Goal: Task Accomplishment & Management: Manage account settings

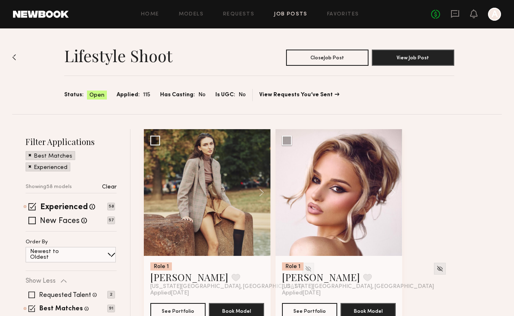
click at [452, 20] on div "No fees up to $5,000 A" at bounding box center [466, 14] width 70 height 13
click at [452, 18] on link at bounding box center [454, 14] width 9 height 10
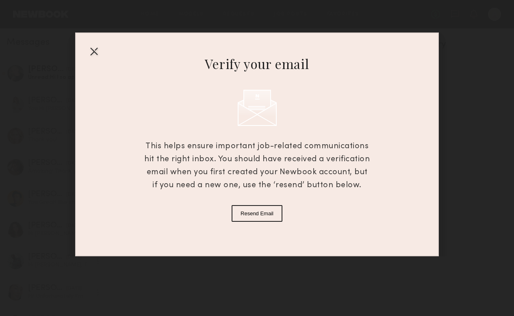
click at [89, 47] on div at bounding box center [93, 51] width 13 height 13
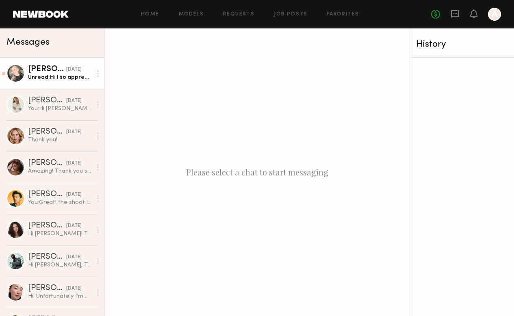
click at [63, 74] on div "Unread: Hi I so appreciate that! I got booked for something else that day :-( i…" at bounding box center [60, 78] width 64 height 8
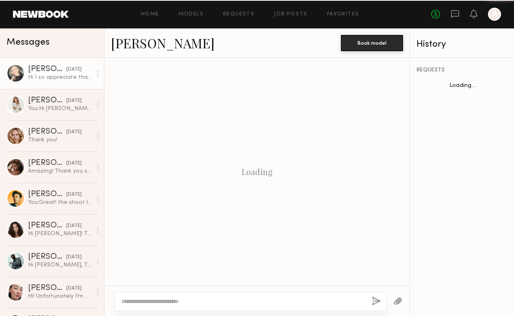
scroll to position [826, 0]
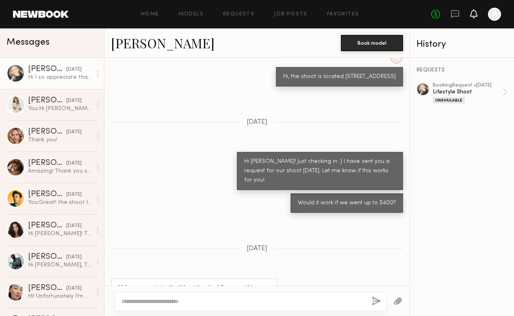
click at [474, 12] on icon at bounding box center [473, 14] width 6 height 6
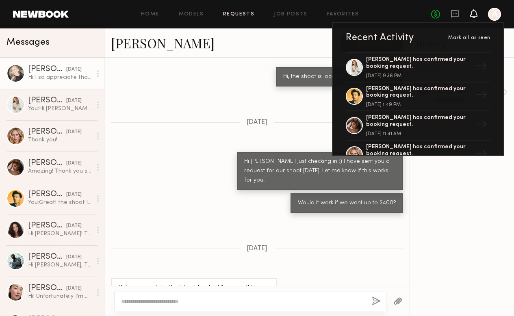
click at [238, 13] on link "Requests" at bounding box center [238, 14] width 31 height 5
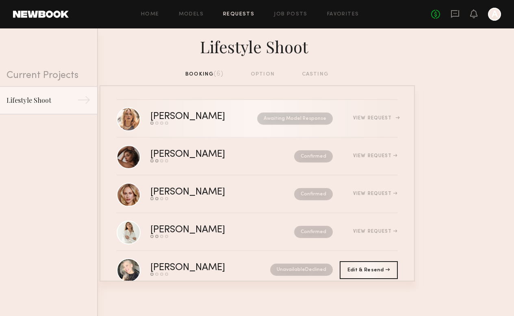
click at [203, 120] on div "[PERSON_NAME]" at bounding box center [195, 116] width 91 height 9
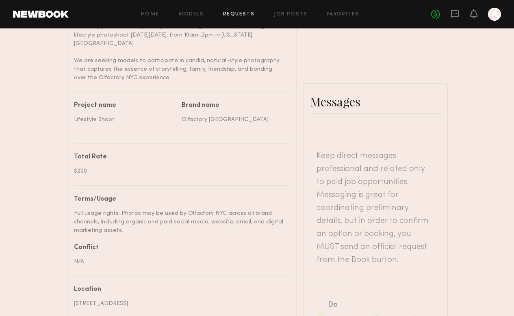
scroll to position [327, 0]
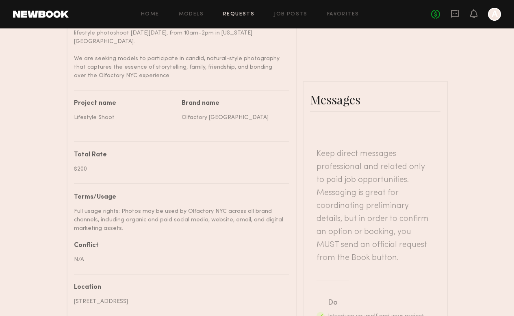
type textarea "**********"
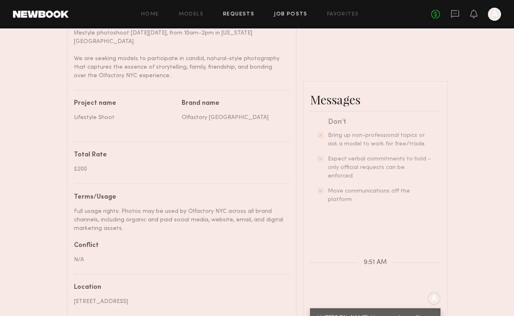
click at [286, 13] on link "Job Posts" at bounding box center [291, 14] width 34 height 5
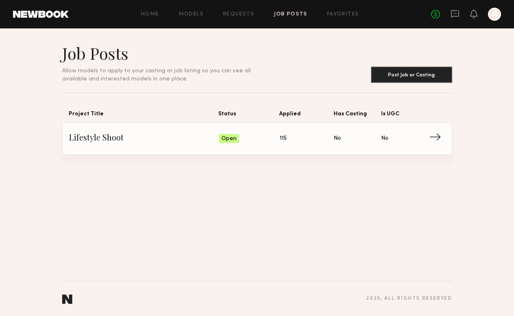
click at [169, 128] on link "Lifestyle Shoot Status: Open Applied: 115 Has Casting: No Is UGC: No →" at bounding box center [257, 139] width 376 height 32
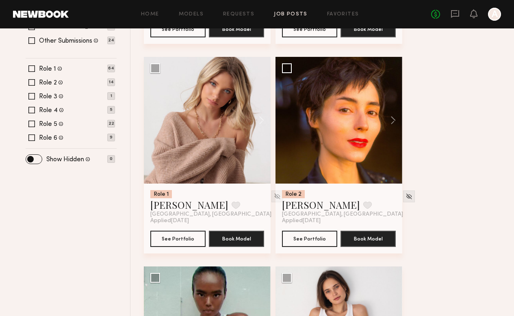
scroll to position [287, 0]
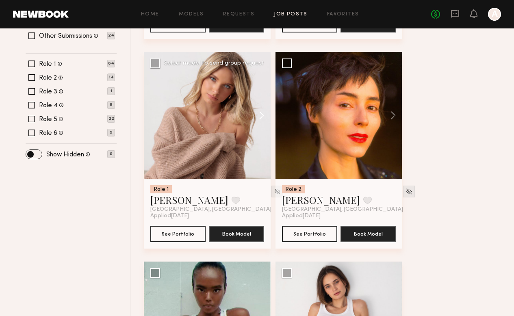
click at [259, 116] on button at bounding box center [257, 115] width 26 height 127
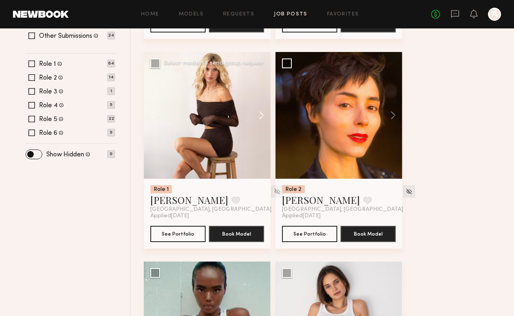
click at [259, 116] on button at bounding box center [257, 115] width 26 height 127
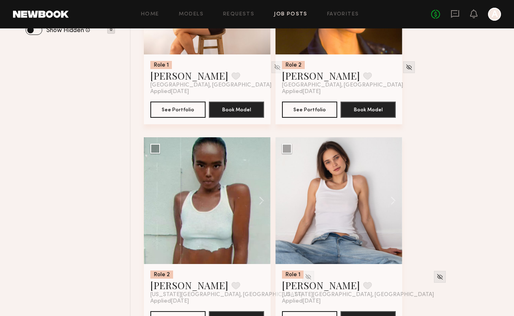
scroll to position [412, 0]
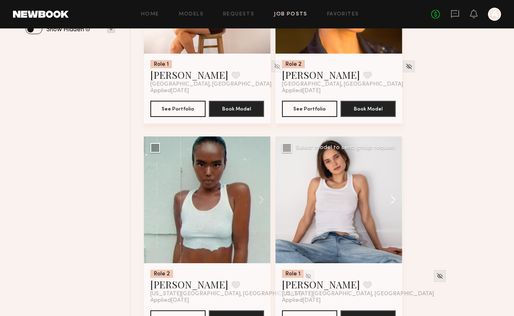
click at [397, 198] on button at bounding box center [389, 199] width 26 height 127
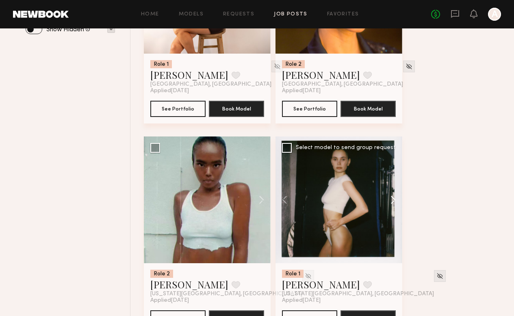
click at [397, 199] on button at bounding box center [389, 199] width 26 height 127
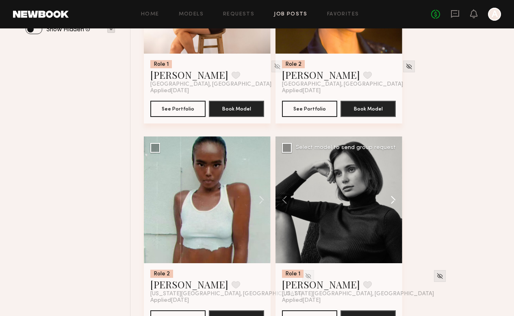
click at [396, 199] on button at bounding box center [389, 199] width 26 height 127
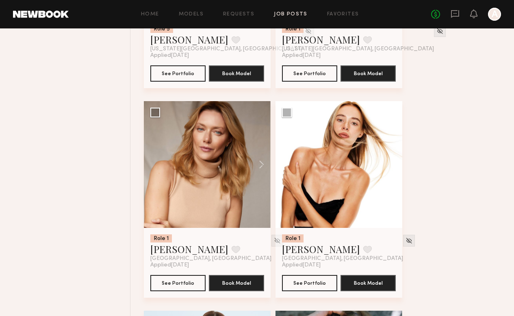
scroll to position [1917, 0]
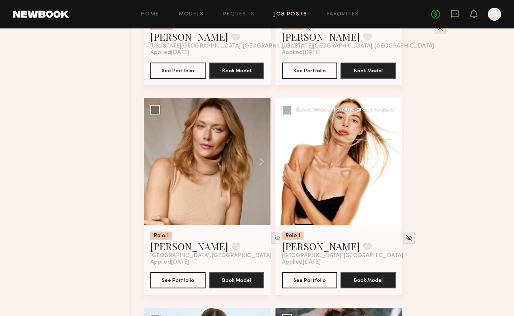
click at [387, 166] on button at bounding box center [389, 161] width 26 height 127
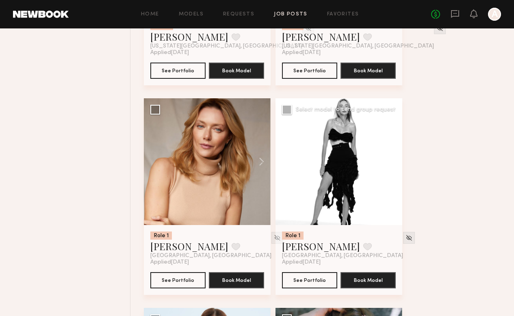
click at [387, 166] on button at bounding box center [389, 161] width 26 height 127
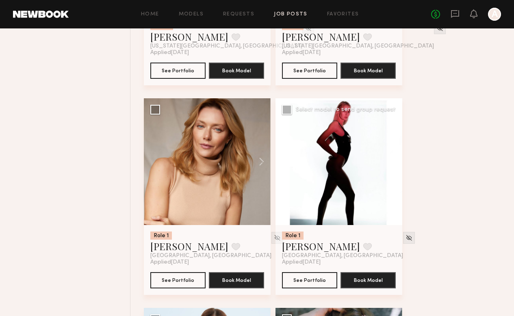
click at [387, 166] on button at bounding box center [389, 161] width 26 height 127
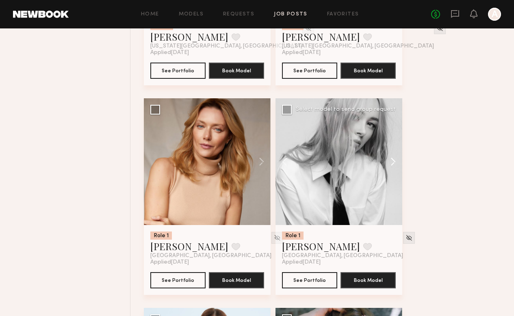
click at [387, 166] on button at bounding box center [389, 161] width 26 height 127
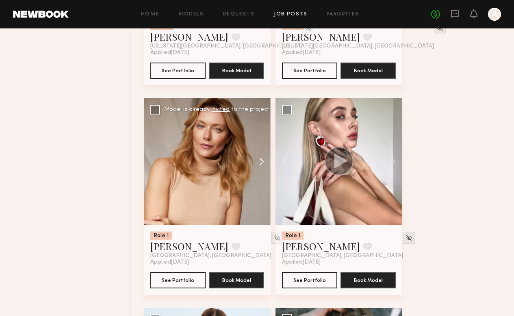
click at [261, 164] on button at bounding box center [257, 161] width 26 height 127
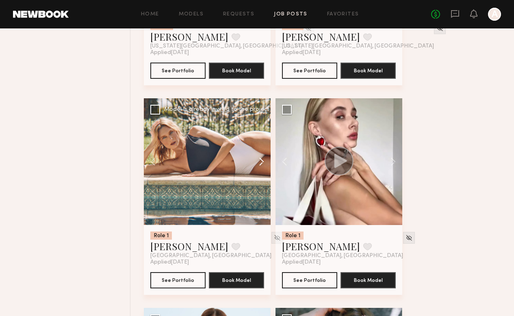
click at [261, 164] on button at bounding box center [257, 161] width 26 height 127
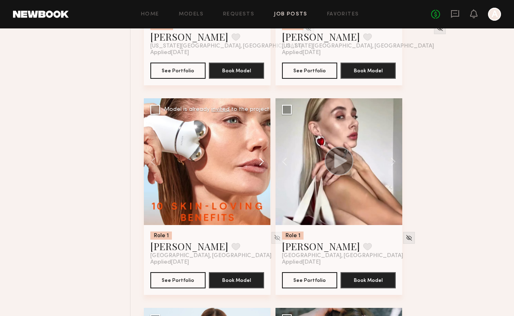
click at [261, 164] on button at bounding box center [257, 161] width 26 height 127
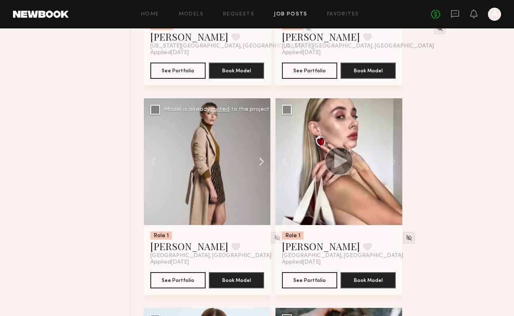
click at [261, 164] on button at bounding box center [257, 161] width 26 height 127
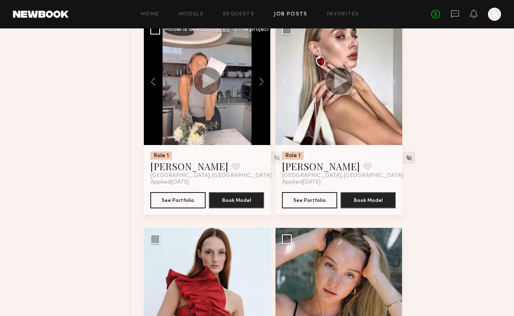
scroll to position [1998, 0]
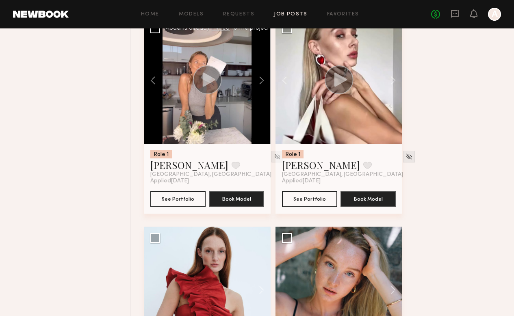
click at [199, 72] on circle at bounding box center [207, 79] width 29 height 29
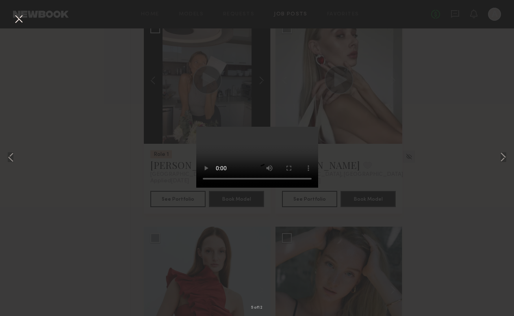
click at [156, 141] on div "5 of 12" at bounding box center [257, 158] width 514 height 316
click at [168, 138] on div "5 of 12" at bounding box center [257, 158] width 514 height 316
click at [22, 28] on div "5 of 12" at bounding box center [257, 158] width 514 height 316
click at [19, 25] on button at bounding box center [18, 19] width 13 height 15
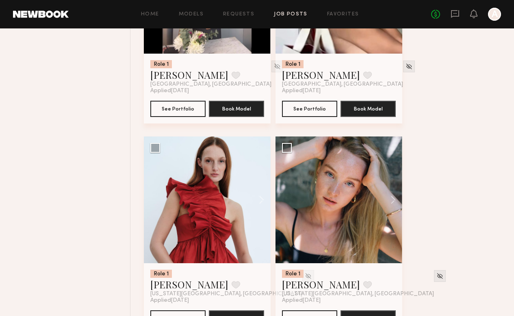
scroll to position [2089, 0]
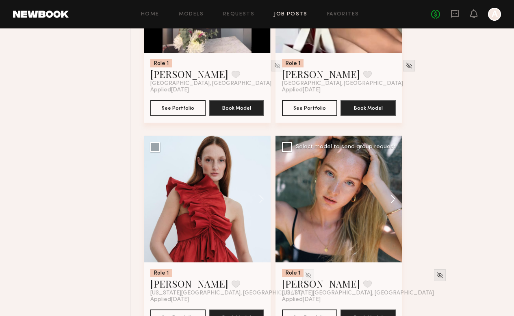
click at [392, 202] on button at bounding box center [389, 199] width 26 height 127
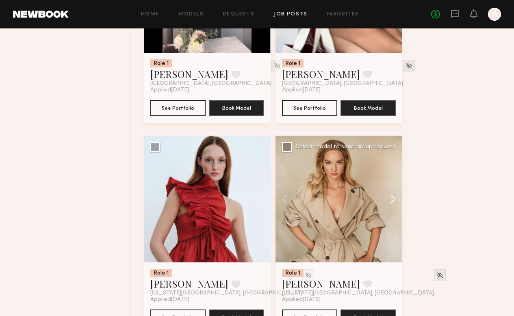
click at [392, 203] on button at bounding box center [389, 199] width 26 height 127
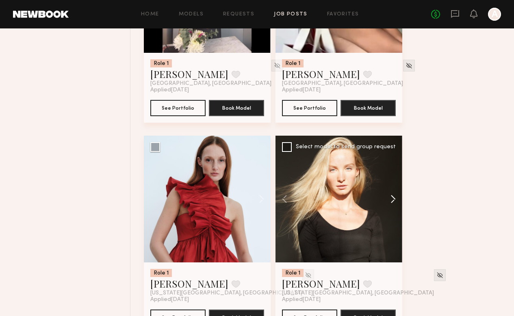
click at [392, 203] on button at bounding box center [389, 199] width 26 height 127
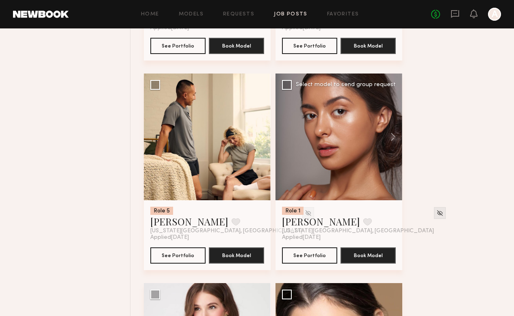
scroll to position [2361, 0]
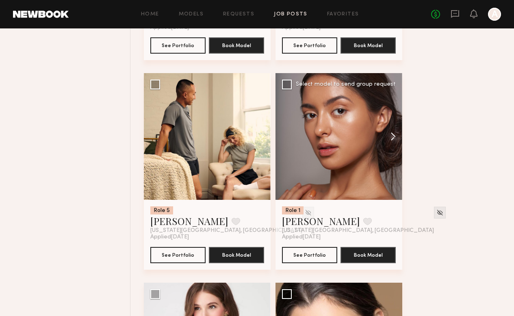
click at [395, 139] on button at bounding box center [389, 136] width 26 height 127
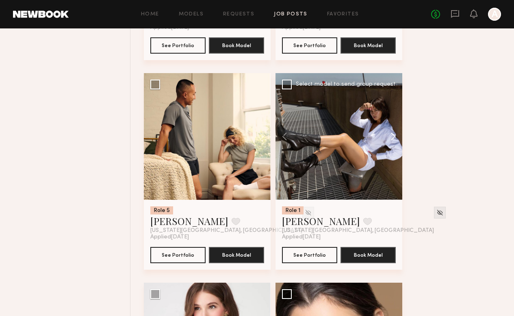
click at [395, 139] on button at bounding box center [389, 136] width 26 height 127
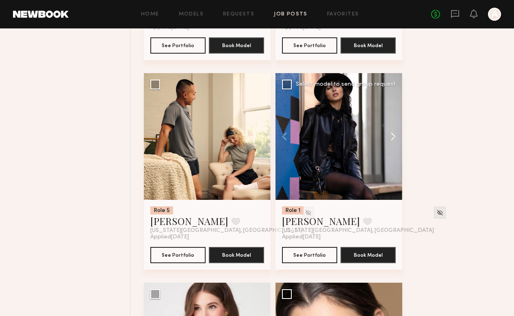
click at [395, 139] on button at bounding box center [389, 136] width 26 height 127
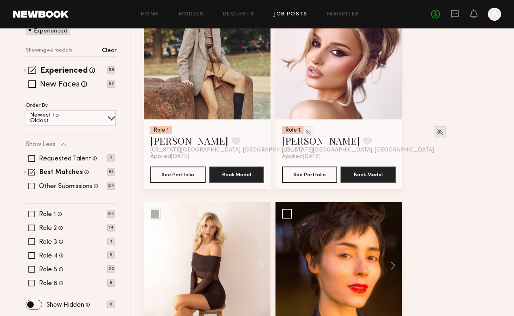
scroll to position [150, 0]
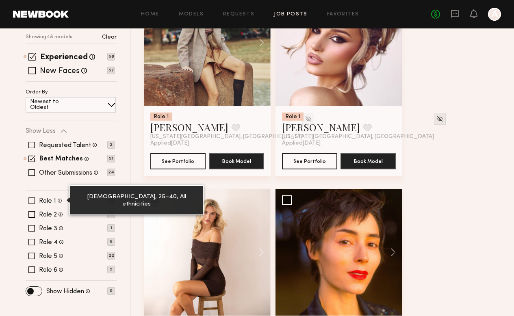
click at [59, 200] on span at bounding box center [60, 200] width 4 height 7
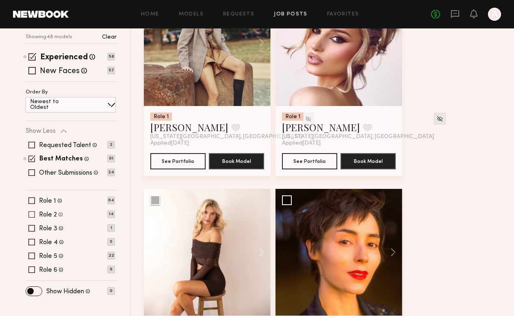
click at [54, 214] on label "Role 2" at bounding box center [48, 215] width 18 height 6
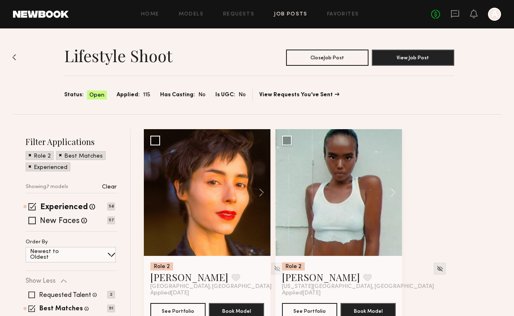
scroll to position [0, 0]
click at [410, 56] on button "View Job Post" at bounding box center [413, 57] width 82 height 16
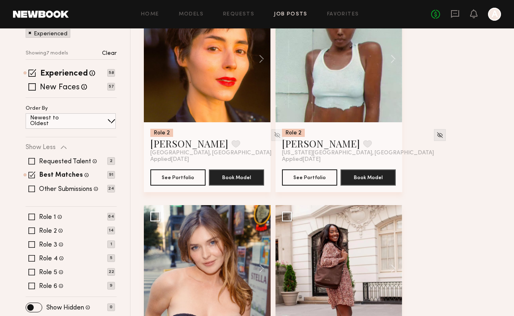
scroll to position [166, 0]
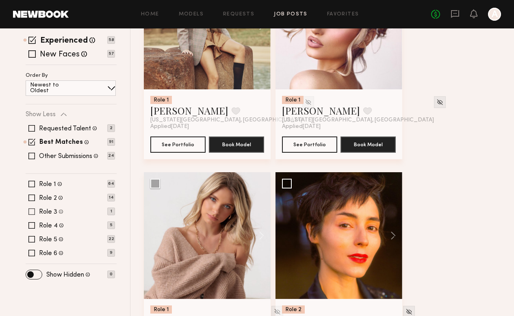
click at [34, 214] on span at bounding box center [31, 211] width 6 height 6
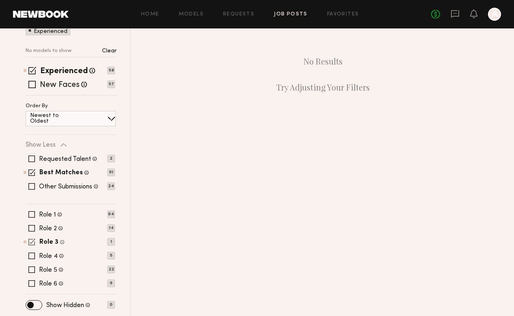
scroll to position [136, 0]
click at [110, 243] on p "1" at bounding box center [111, 242] width 8 height 8
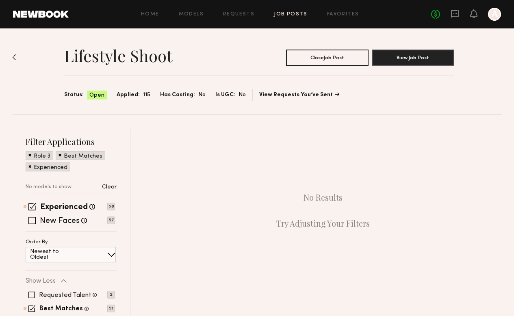
scroll to position [0, 0]
click at [199, 15] on link "Models" at bounding box center [191, 14] width 25 height 5
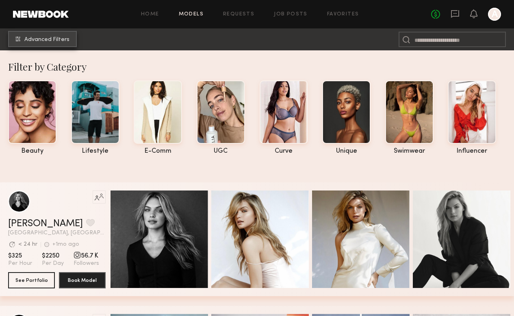
click at [49, 37] on span "Advanced Filters" at bounding box center [46, 40] width 45 height 6
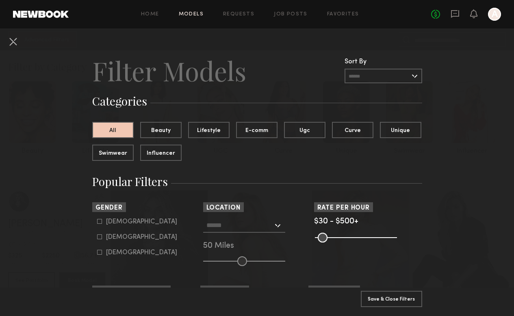
click at [262, 226] on input "text" at bounding box center [239, 225] width 67 height 14
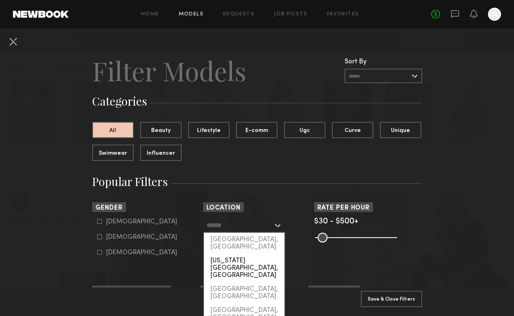
click at [245, 254] on div "[US_STATE][GEOGRAPHIC_DATA], [GEOGRAPHIC_DATA]" at bounding box center [244, 268] width 80 height 28
type input "**********"
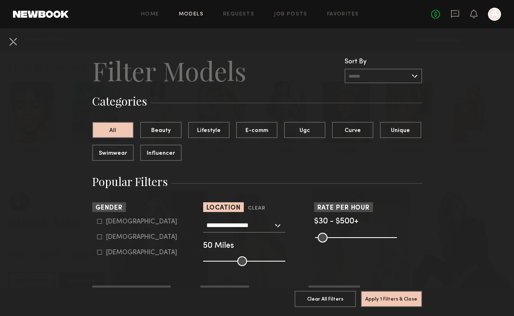
click at [130, 242] on form "Male Female Non-binary" at bounding box center [148, 237] width 103 height 38
click at [123, 240] on div "Female" at bounding box center [141, 237] width 71 height 5
type input "**"
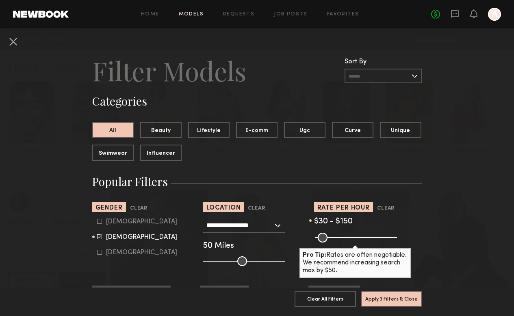
drag, startPoint x: 389, startPoint y: 239, endPoint x: 337, endPoint y: 238, distance: 51.2
type input "***"
click at [337, 238] on input "range" at bounding box center [356, 238] width 82 height 10
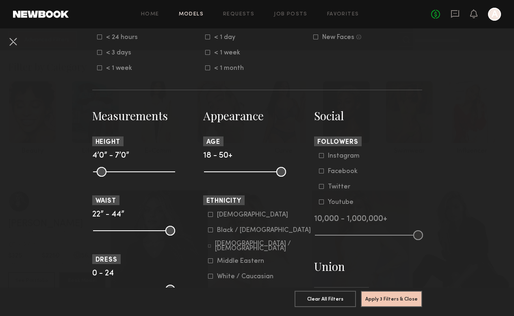
scroll to position [294, 0]
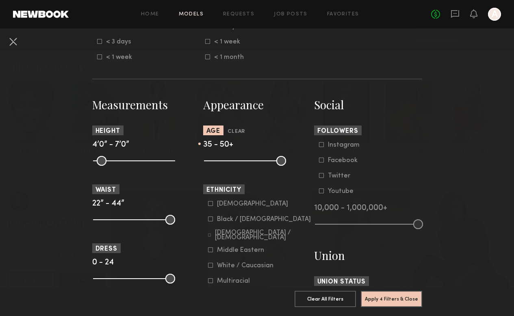
drag, startPoint x: 208, startPoint y: 160, endPoint x: 247, endPoint y: 162, distance: 39.1
type input "**"
click at [247, 162] on input "range" at bounding box center [245, 161] width 82 height 10
click at [375, 298] on button "Apply 4 Filters & Close" at bounding box center [391, 298] width 61 height 16
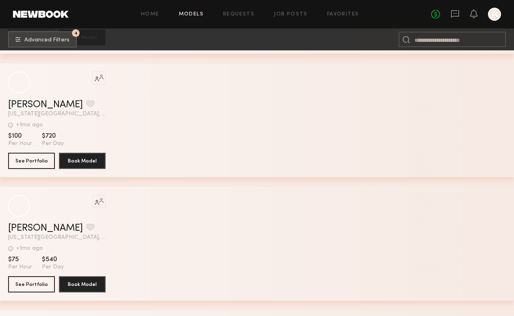
scroll to position [5026, 0]
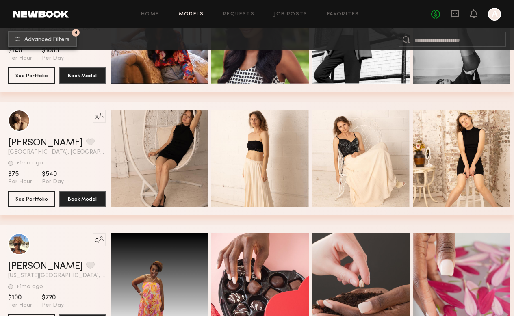
click at [71, 35] on button "4 Advanced Filters" at bounding box center [42, 39] width 69 height 16
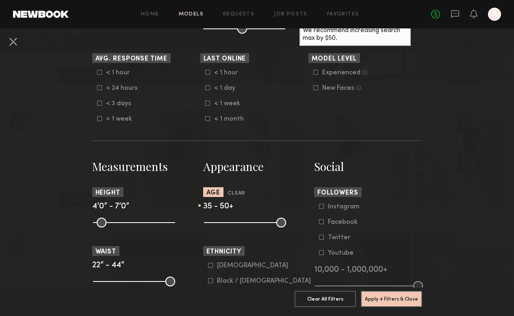
scroll to position [233, 0]
type input "**"
click at [241, 221] on input "range" at bounding box center [245, 222] width 82 height 10
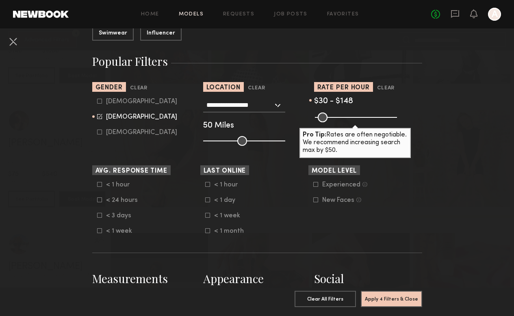
scroll to position [121, 0]
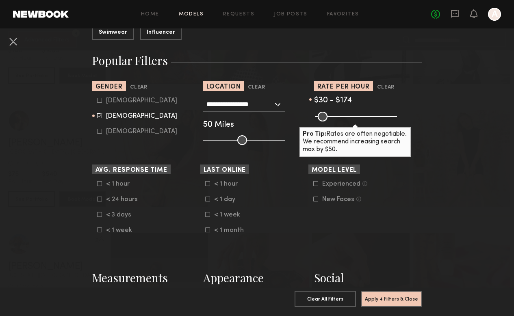
type input "***"
click at [342, 119] on input "range" at bounding box center [356, 117] width 82 height 10
click at [388, 301] on button "Apply 4 Filters & Close" at bounding box center [391, 298] width 61 height 16
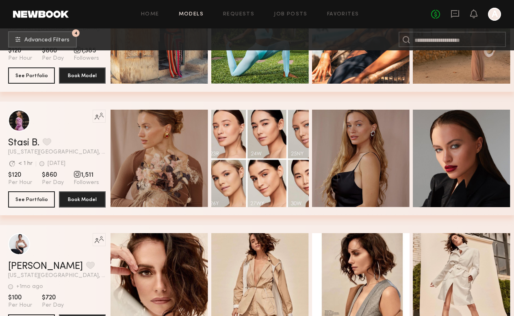
scroll to position [1572, 0]
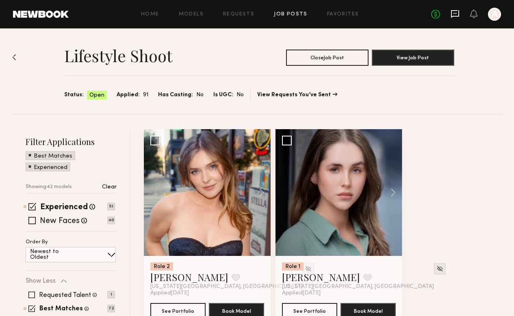
scroll to position [1321, 0]
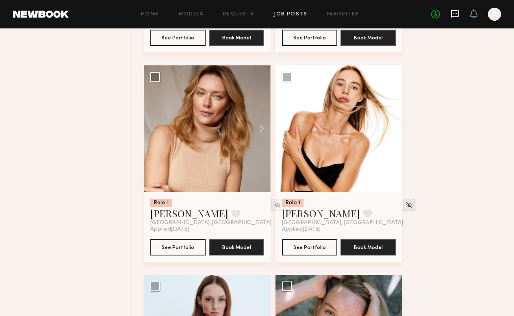
click at [456, 17] on icon at bounding box center [454, 13] width 9 height 9
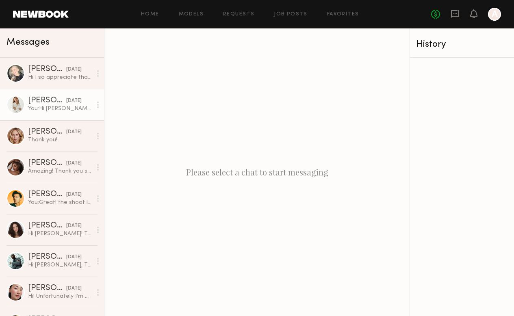
click at [48, 110] on div "You: Hi [PERSON_NAME], Just following up—we’re excited to have you join our Olf…" at bounding box center [60, 109] width 64 height 8
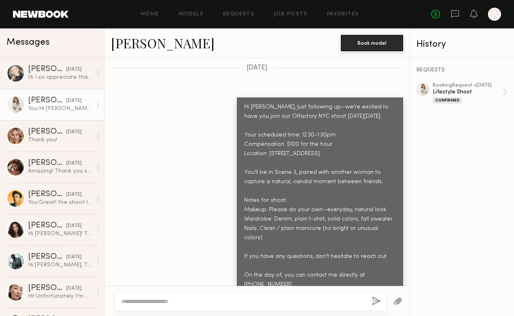
scroll to position [593, 0]
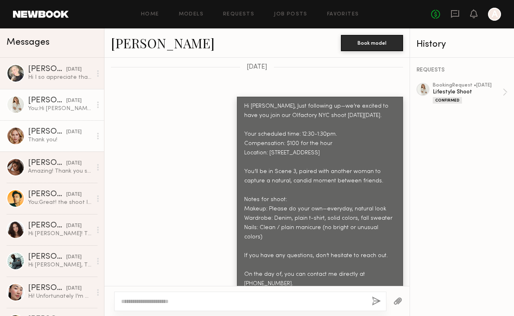
click at [34, 132] on div "[PERSON_NAME]" at bounding box center [47, 132] width 38 height 8
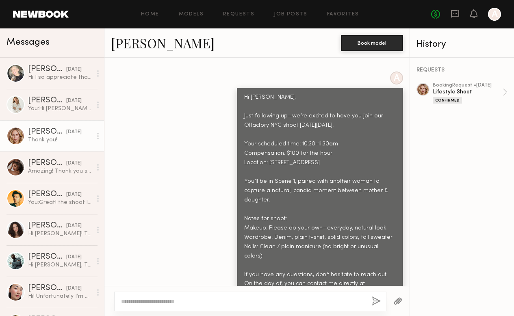
scroll to position [764, 0]
drag, startPoint x: 245, startPoint y: 74, endPoint x: 269, endPoint y: 261, distance: 187.9
click at [269, 261] on div "Hi [PERSON_NAME], Just following up—we’re excited to have you join our Olfactor…" at bounding box center [319, 207] width 151 height 233
copy div "Hi [PERSON_NAME], Just following up—we’re excited to have you join our Olfactor…"
click at [469, 1] on header "Home Models Requests Job Posts Favorites Sign Out No fees up to $5,000 A" at bounding box center [257, 14] width 514 height 28
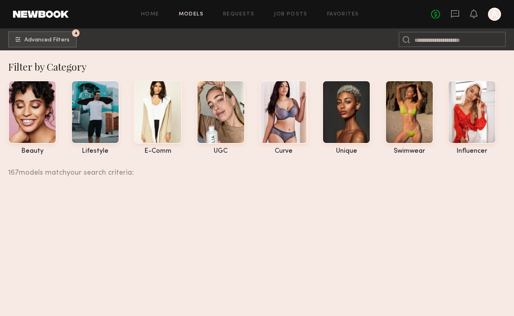
scroll to position [1572, 0]
